Goal: Browse casually: Explore the website without a specific task or goal

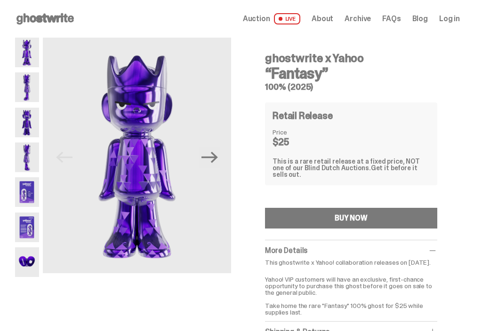
click at [21, 89] on img at bounding box center [27, 87] width 24 height 30
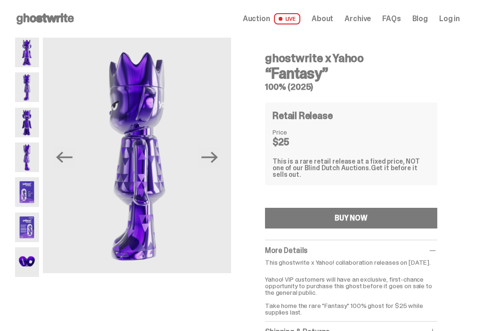
click at [22, 123] on img at bounding box center [27, 123] width 24 height 30
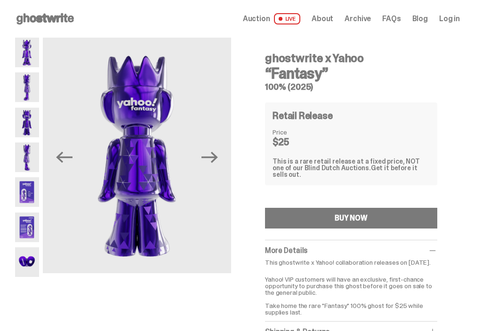
click at [24, 159] on img at bounding box center [27, 158] width 24 height 30
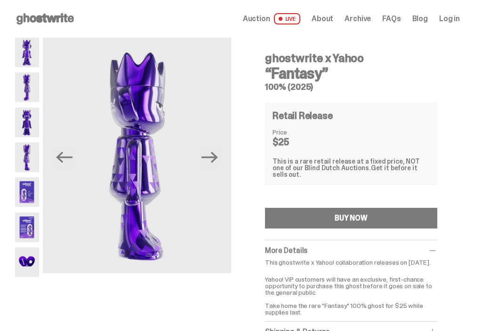
click at [28, 188] on img at bounding box center [27, 192] width 24 height 30
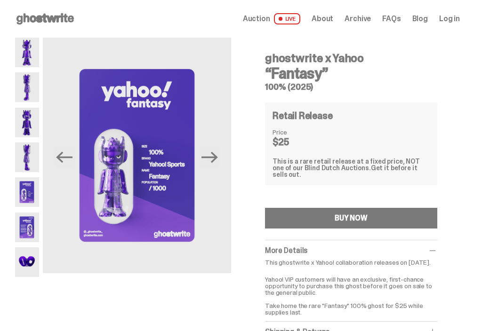
click at [29, 222] on img at bounding box center [27, 228] width 24 height 30
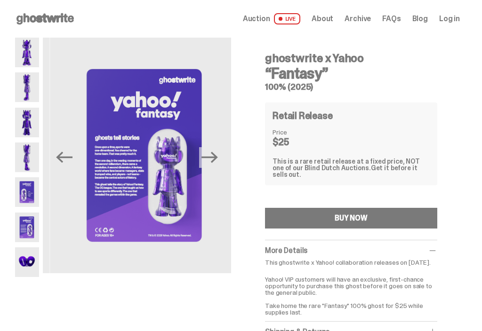
click at [27, 268] on img at bounding box center [27, 262] width 24 height 30
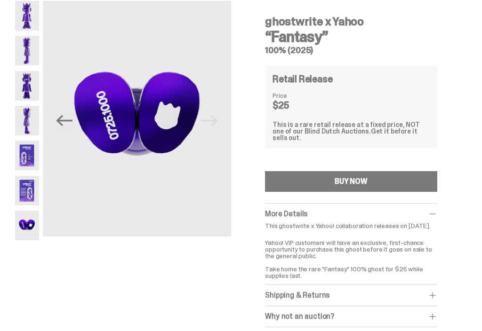
scroll to position [37, 0]
click at [437, 297] on span at bounding box center [432, 295] width 9 height 9
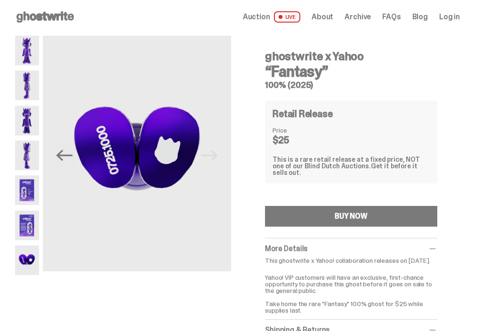
scroll to position [0, 0]
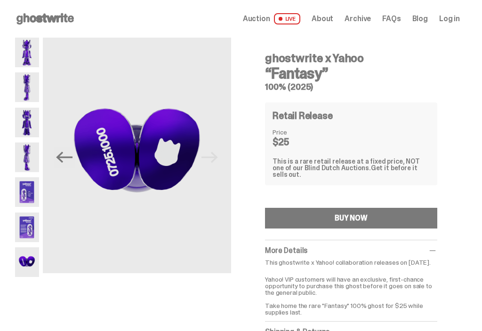
click at [24, 49] on img at bounding box center [27, 53] width 24 height 30
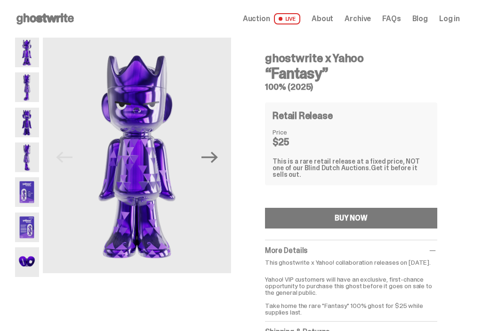
click at [16, 0] on div "Open main menu Home Auction LIVE About Archive FAQs Blog Log in" at bounding box center [237, 19] width 475 height 38
